Goal: Task Accomplishment & Management: Manage account settings

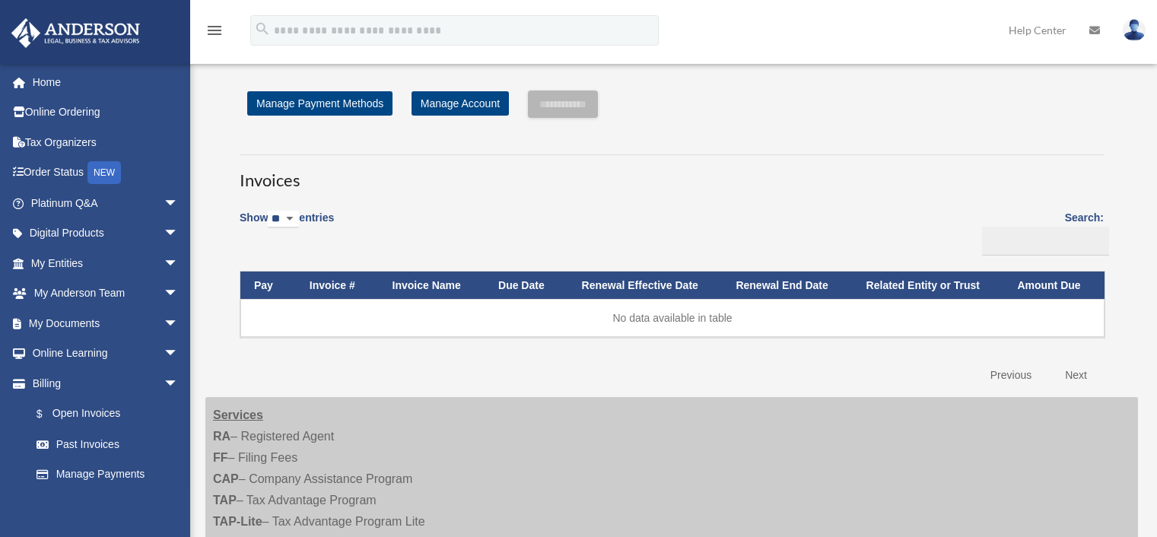
scroll to position [228, 0]
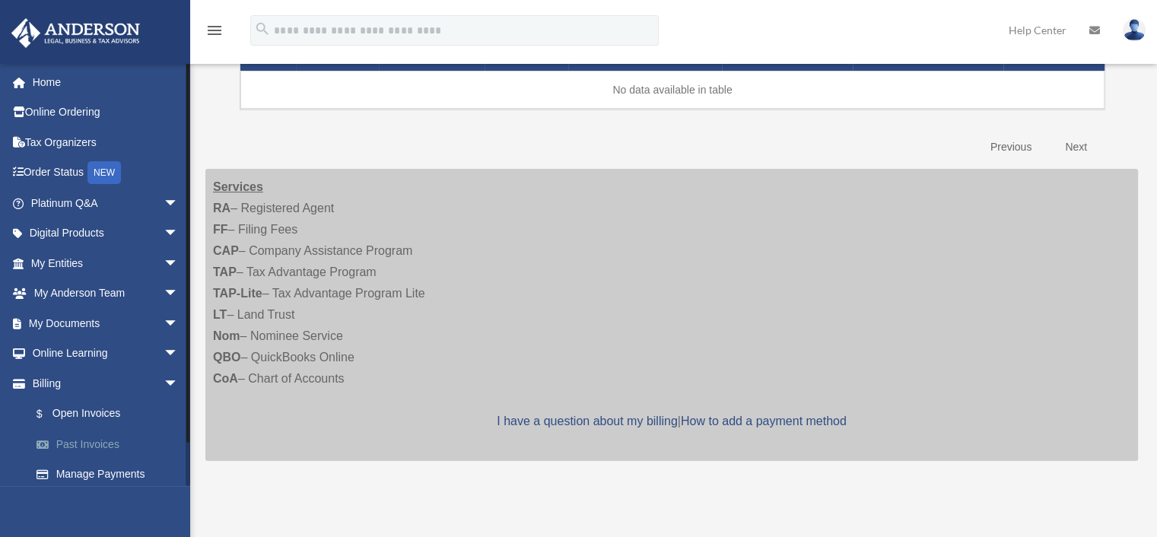
click at [103, 441] on link "Past Invoices" at bounding box center [111, 444] width 180 height 30
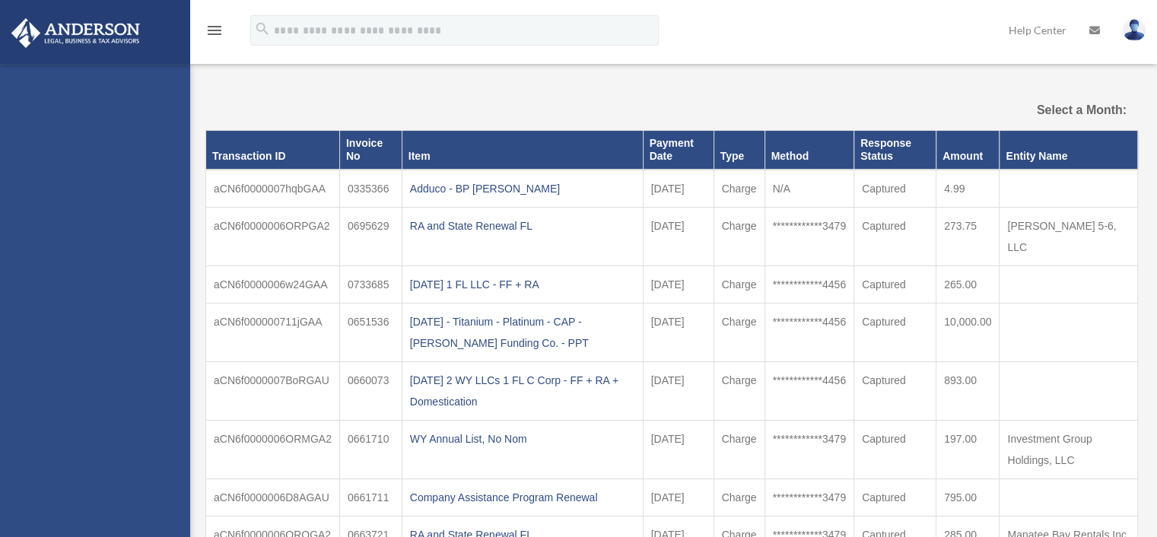
select select
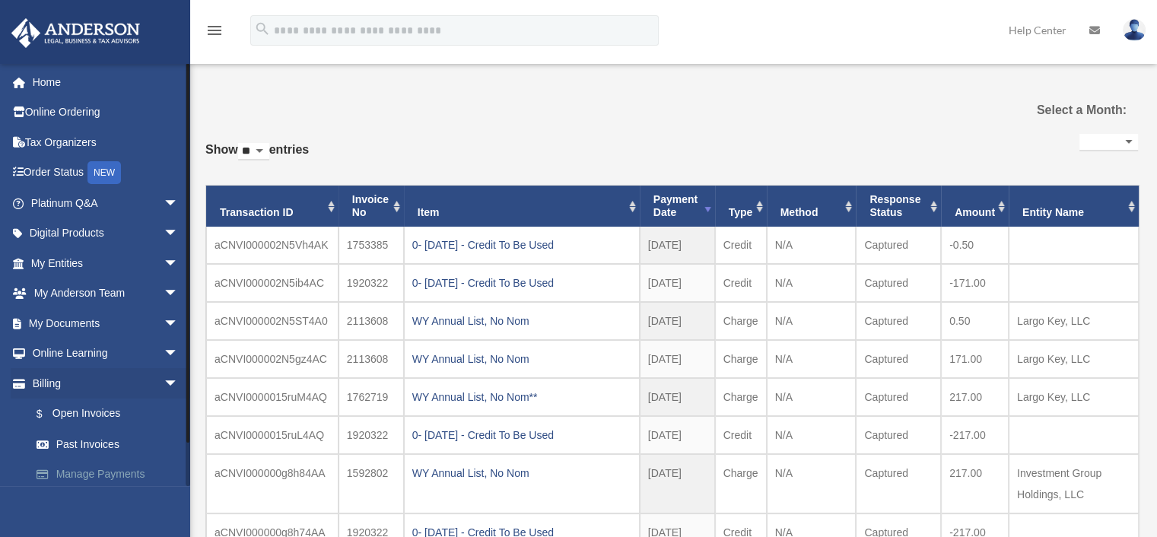
click at [75, 474] on link "Manage Payments" at bounding box center [111, 474] width 180 height 30
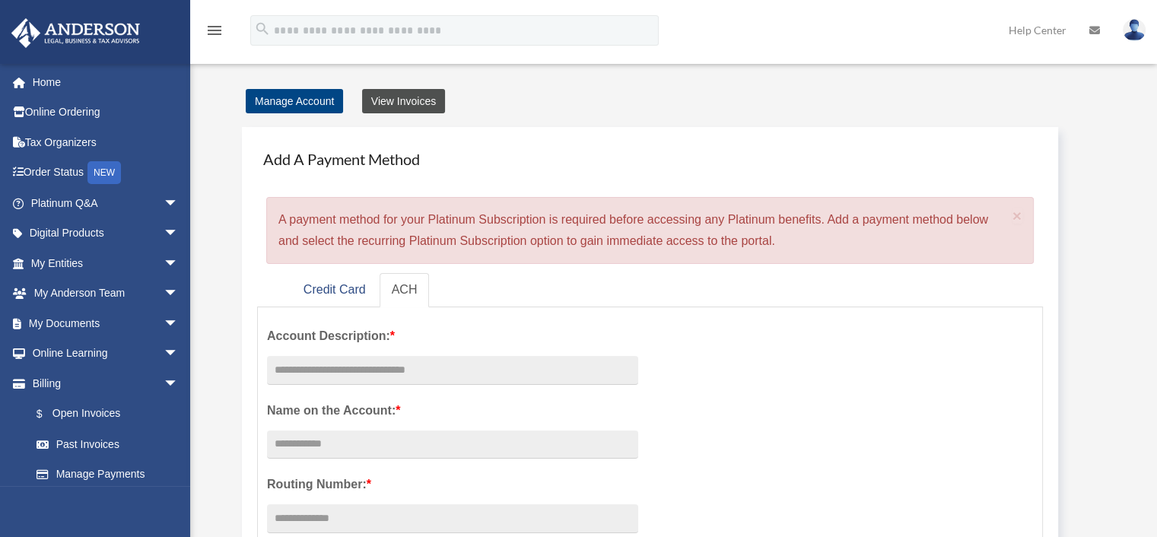
click at [396, 106] on link "View Invoices" at bounding box center [403, 101] width 83 height 24
